Goal: Information Seeking & Learning: Find specific fact

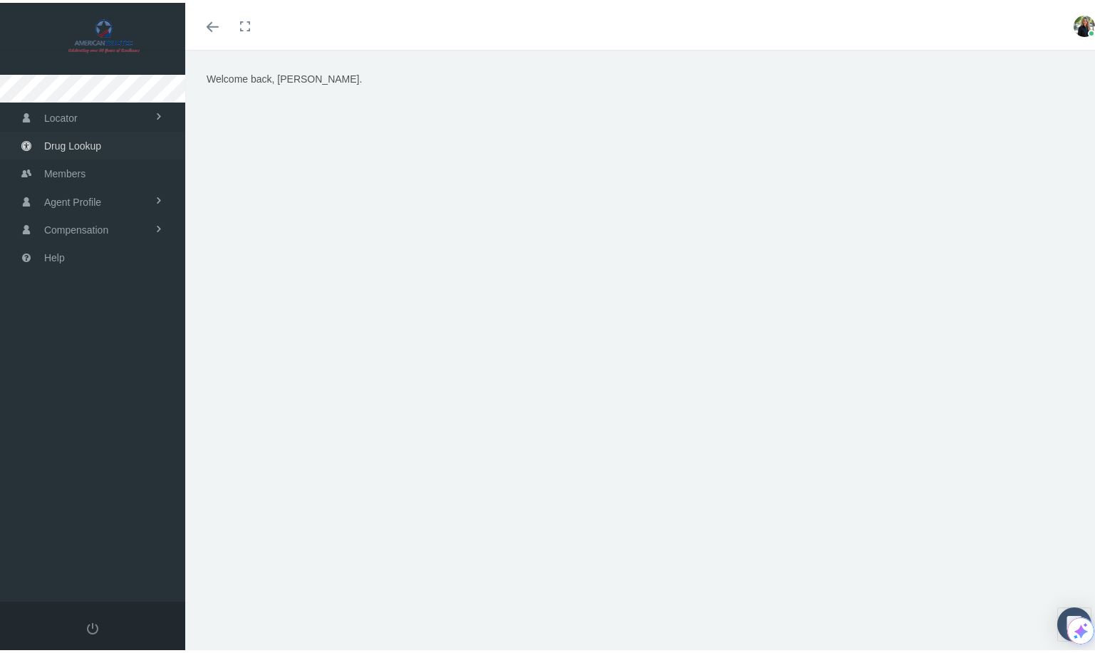
click at [75, 141] on span "Drug Lookup" at bounding box center [72, 143] width 57 height 27
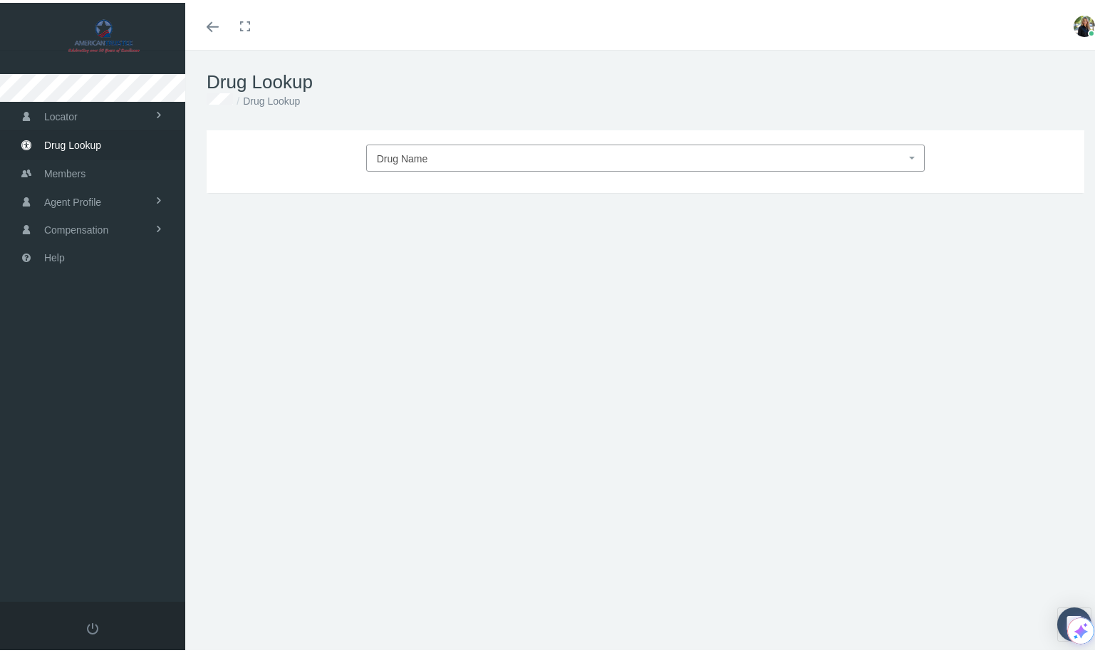
click at [403, 153] on span "Drug Name" at bounding box center [402, 155] width 51 height 11
type input "[MEDICAL_DATA]"
type input "30"
select select "[MEDICAL_DATA]"
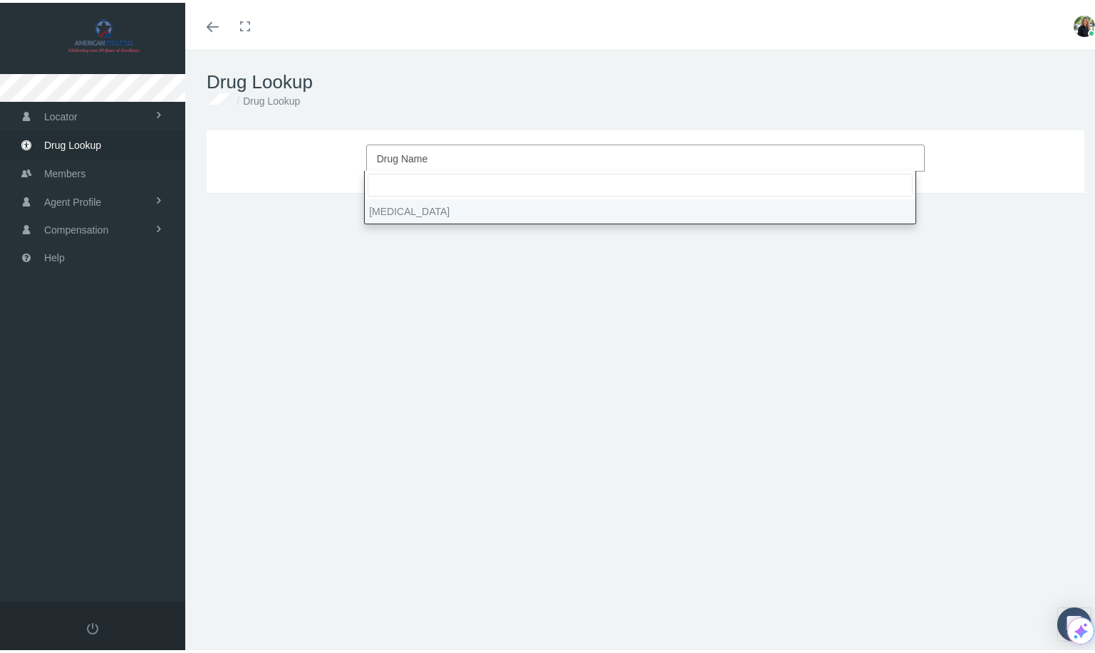
select select "Tablet"
select select "50-25 MG"
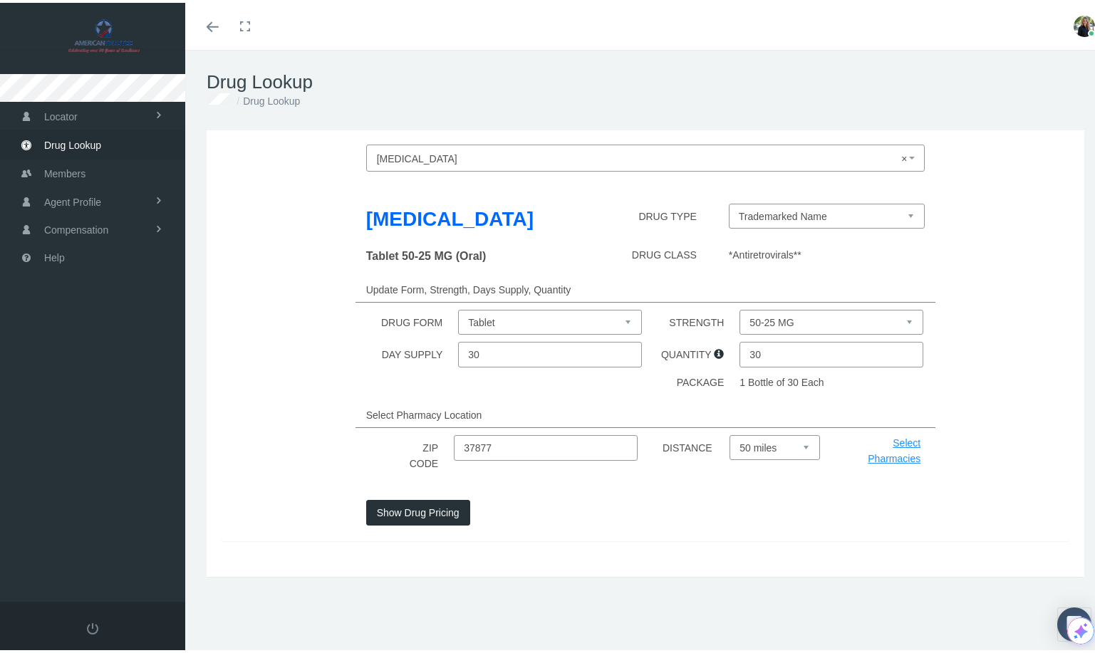
drag, startPoint x: 491, startPoint y: 448, endPoint x: 459, endPoint y: 441, distance: 33.5
click at [460, 442] on input "37877" at bounding box center [546, 445] width 184 height 26
paste input "31522"
type input "31522"
click at [792, 445] on select "Select 5 miles 10 miles 20 miles 30 miles 40 miles 50 miles" at bounding box center [774, 444] width 90 height 25
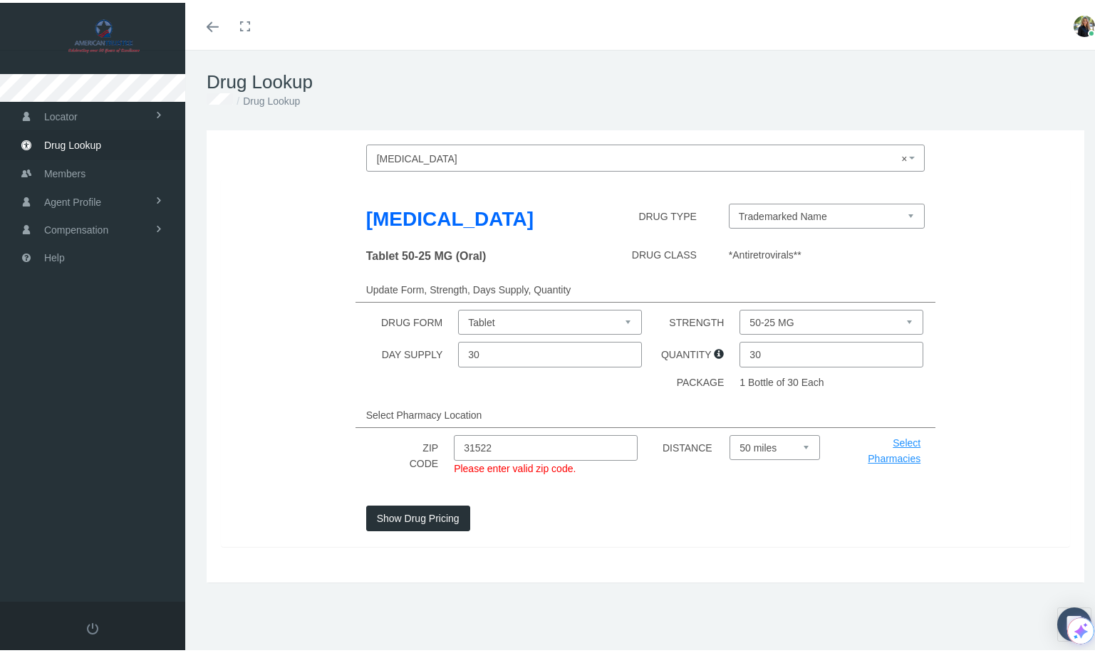
select select "30"
click at [729, 432] on select "Select 5 miles 10 miles 20 miles 30 miles 40 miles 50 miles" at bounding box center [774, 444] width 90 height 25
click at [895, 320] on select "50-25 MG" at bounding box center [831, 319] width 184 height 25
click at [774, 362] on input "30" at bounding box center [831, 352] width 184 height 26
click at [926, 395] on div "[MEDICAL_DATA] DRUG TYPE Trademarked Name Tablet 50-25 MG (Oral) DRUG CLASS *An…" at bounding box center [645, 360] width 849 height 368
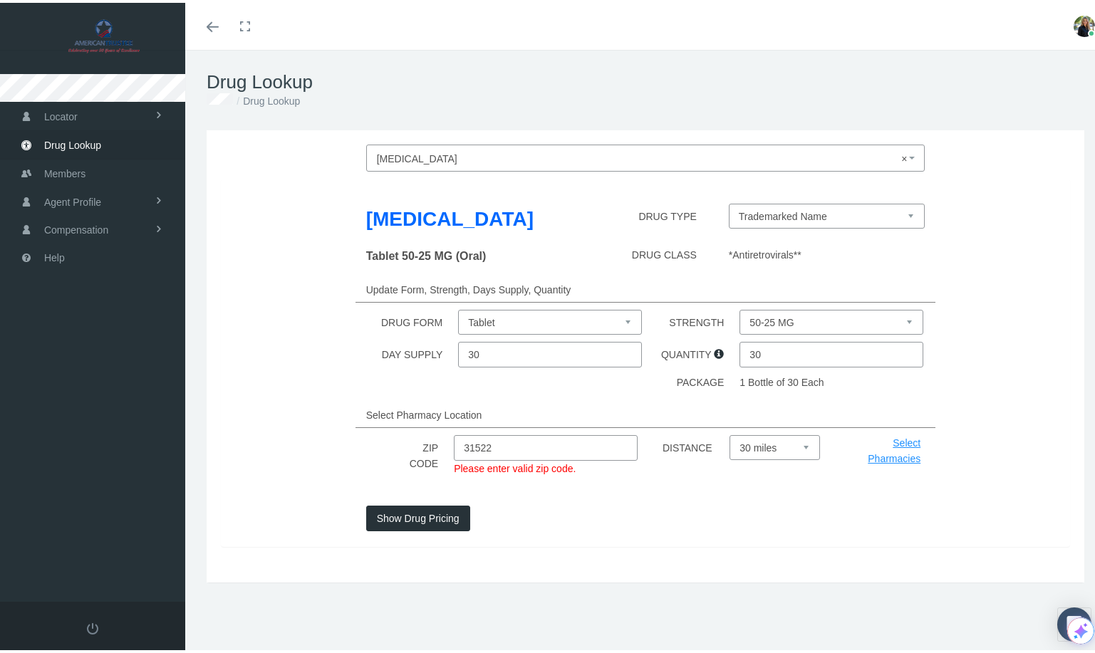
drag, startPoint x: 447, startPoint y: 514, endPoint x: 474, endPoint y: 516, distance: 27.1
click at [447, 514] on button "Show Drug Pricing" at bounding box center [418, 516] width 104 height 26
